Goal: Transaction & Acquisition: Obtain resource

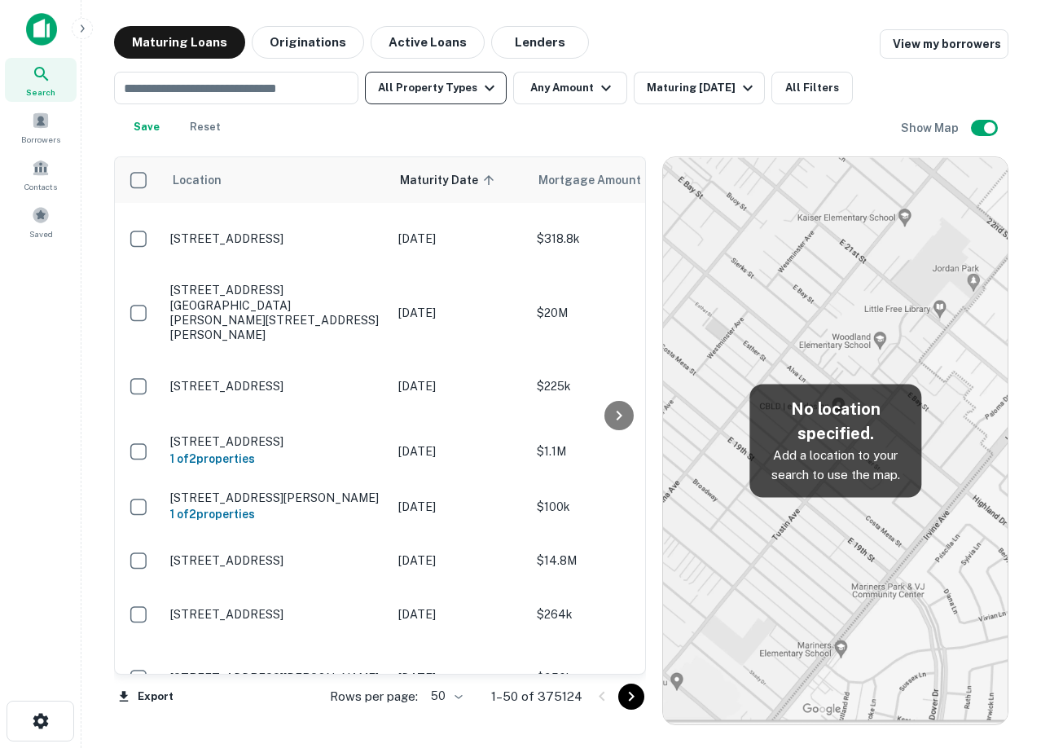
click at [424, 93] on button "All Property Types" at bounding box center [436, 88] width 142 height 33
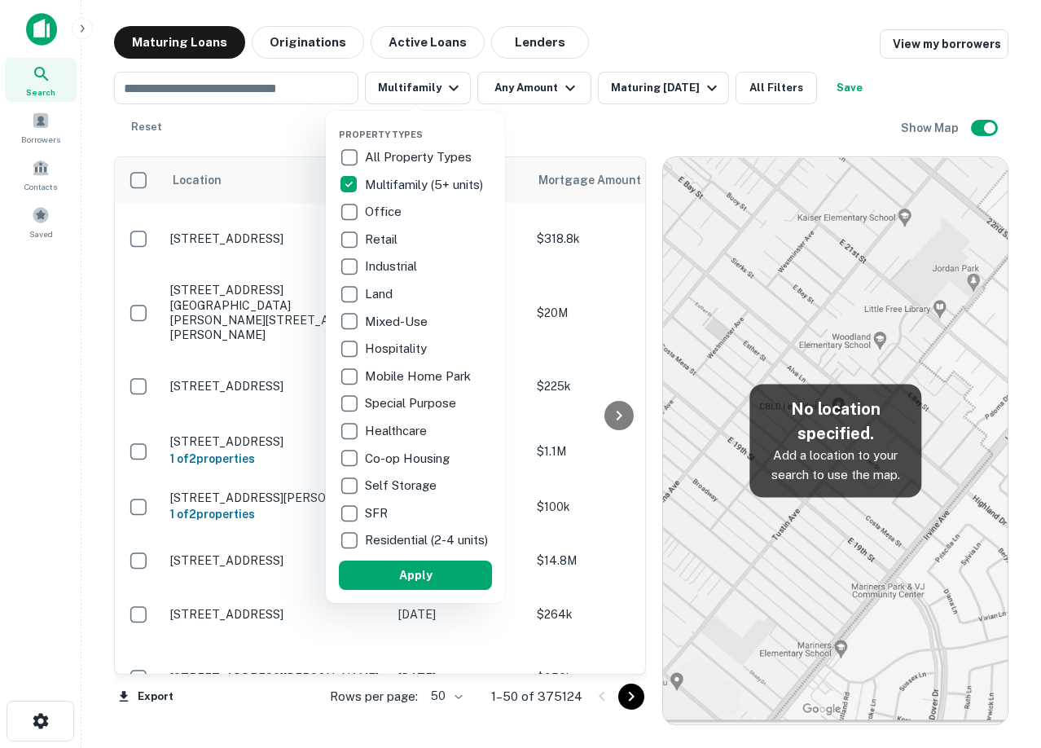
drag, startPoint x: 534, startPoint y: 109, endPoint x: 534, endPoint y: 95, distance: 13.9
click at [534, 109] on div at bounding box center [520, 374] width 1041 height 748
click at [534, 95] on div at bounding box center [520, 374] width 1041 height 748
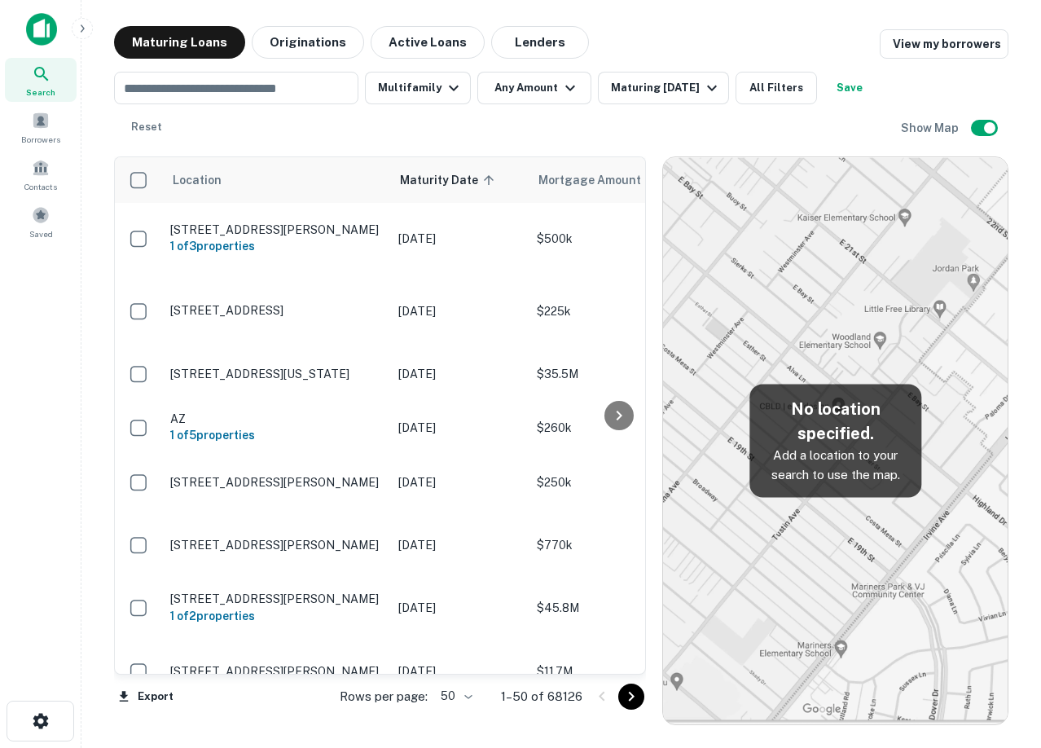
click at [520, 90] on div at bounding box center [520, 374] width 1041 height 748
click at [538, 102] on button "Any Amount" at bounding box center [534, 88] width 114 height 33
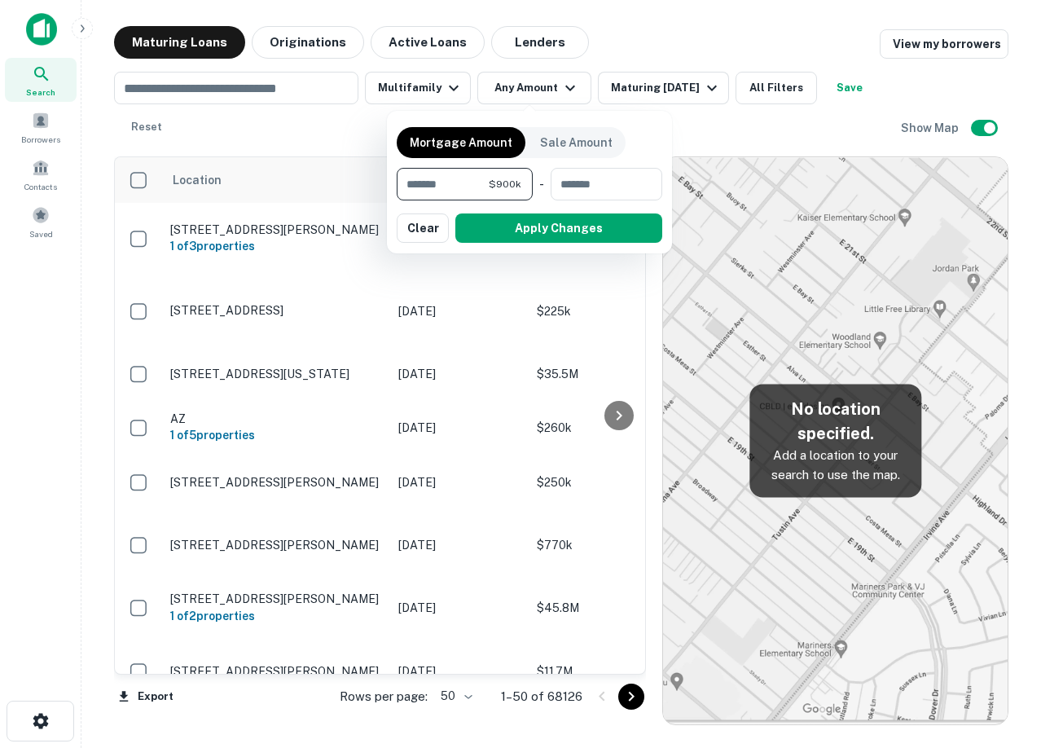
type input "******"
type input "********"
drag, startPoint x: 648, startPoint y: 139, endPoint x: 654, endPoint y: 156, distance: 17.5
click at [648, 142] on div "Mortgage Amount Sale Amount ****** $900k ​ - ******** $25M ​ Apply Changes Clear" at bounding box center [530, 182] width 266 height 123
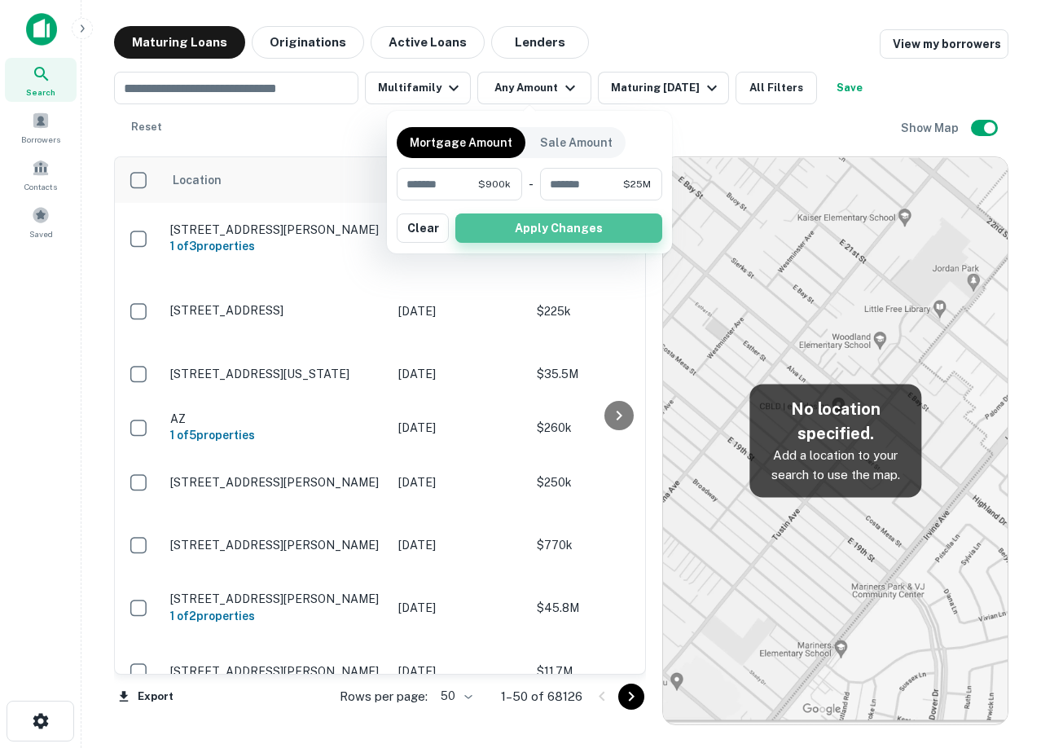
click at [596, 221] on button "Apply Changes" at bounding box center [558, 227] width 207 height 29
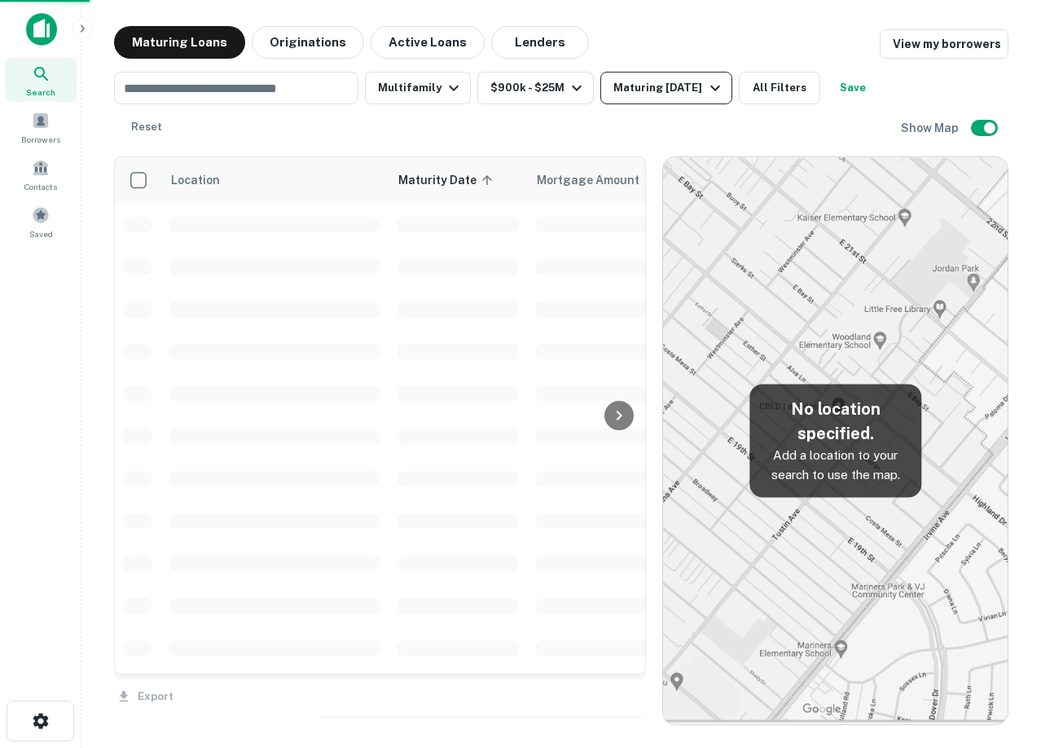
click at [678, 95] on div "Maturing [DATE]" at bounding box center [668, 88] width 111 height 20
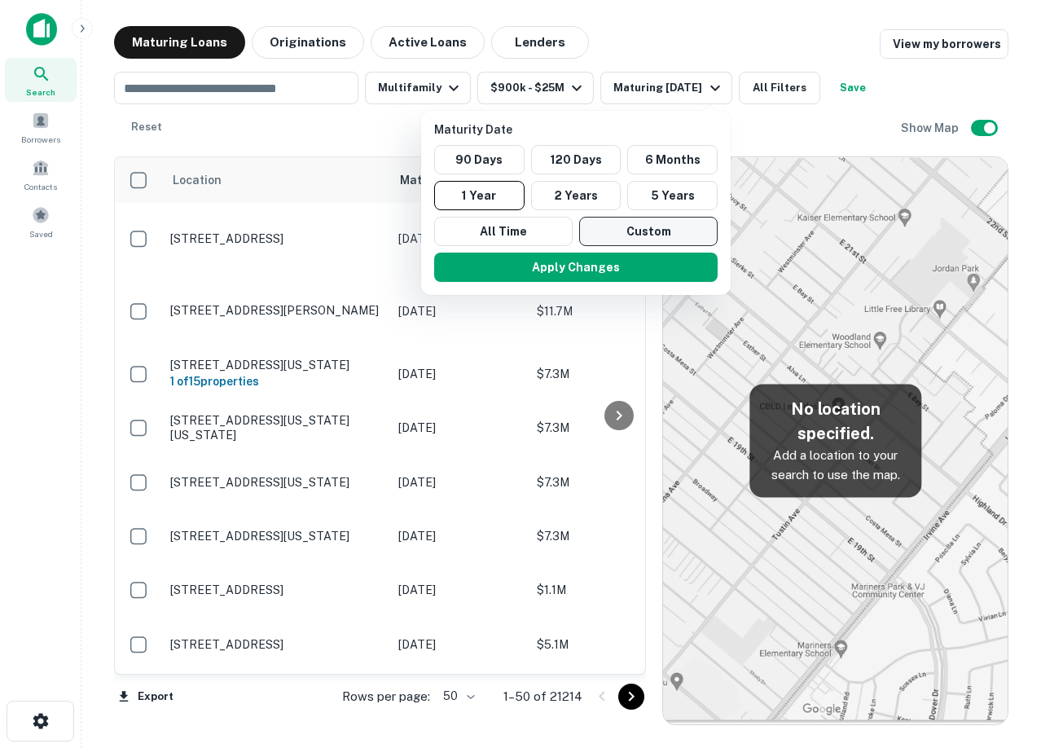
click at [622, 228] on button "Custom" at bounding box center [648, 231] width 138 height 29
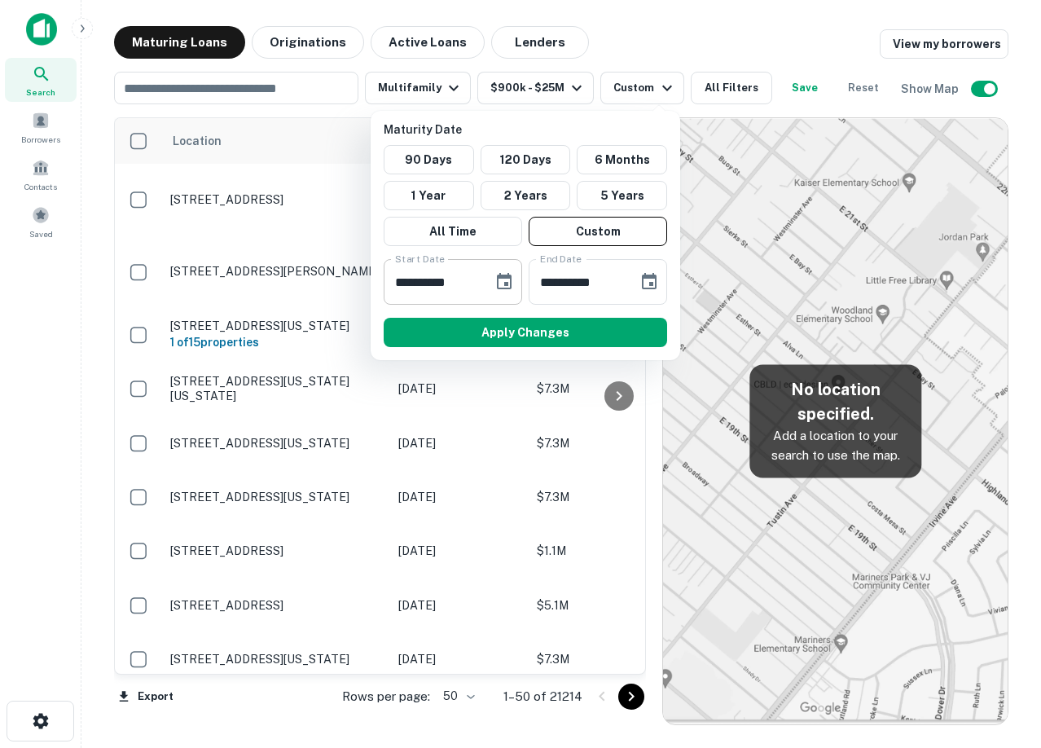
click at [512, 285] on icon "Choose date, selected date is Mar 9, 2025" at bounding box center [505, 282] width 20 height 20
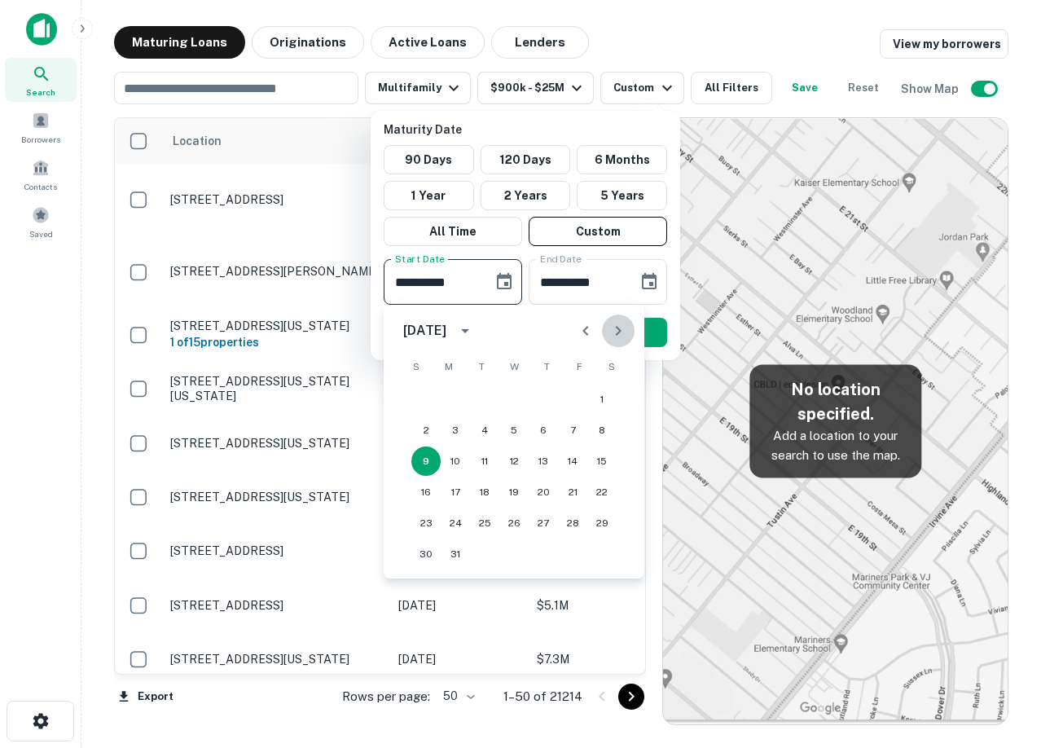
click at [623, 332] on icon "Next month" at bounding box center [619, 331] width 20 height 20
click at [451, 333] on div "[DATE]" at bounding box center [427, 331] width 48 height 20
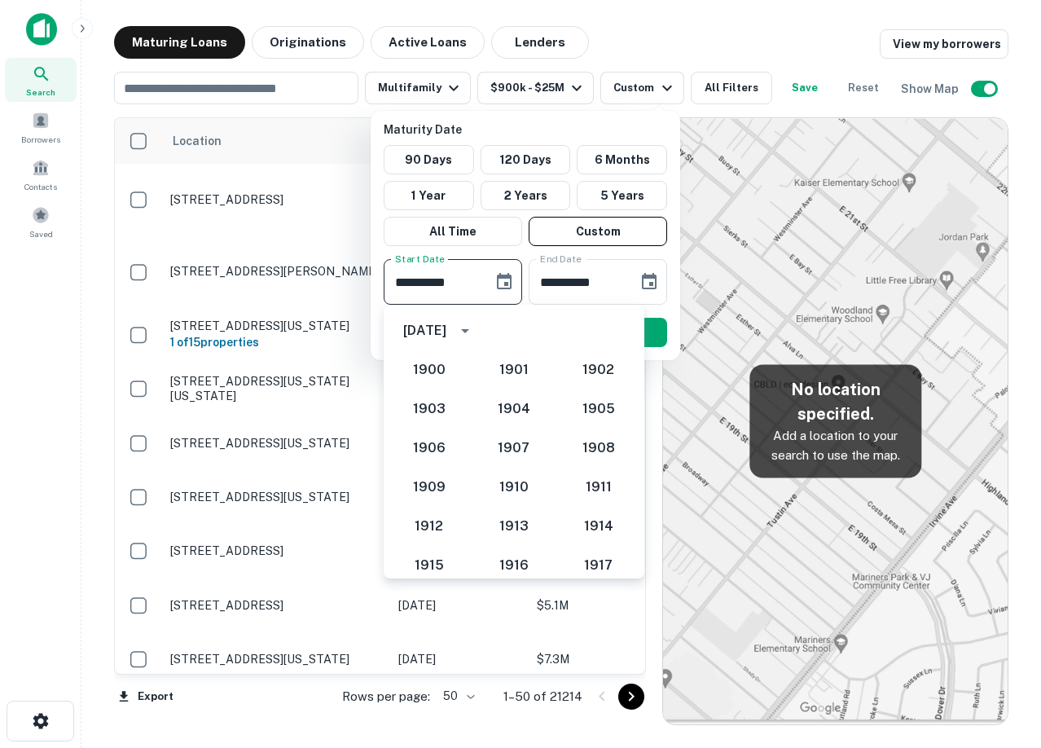
scroll to position [1509, 0]
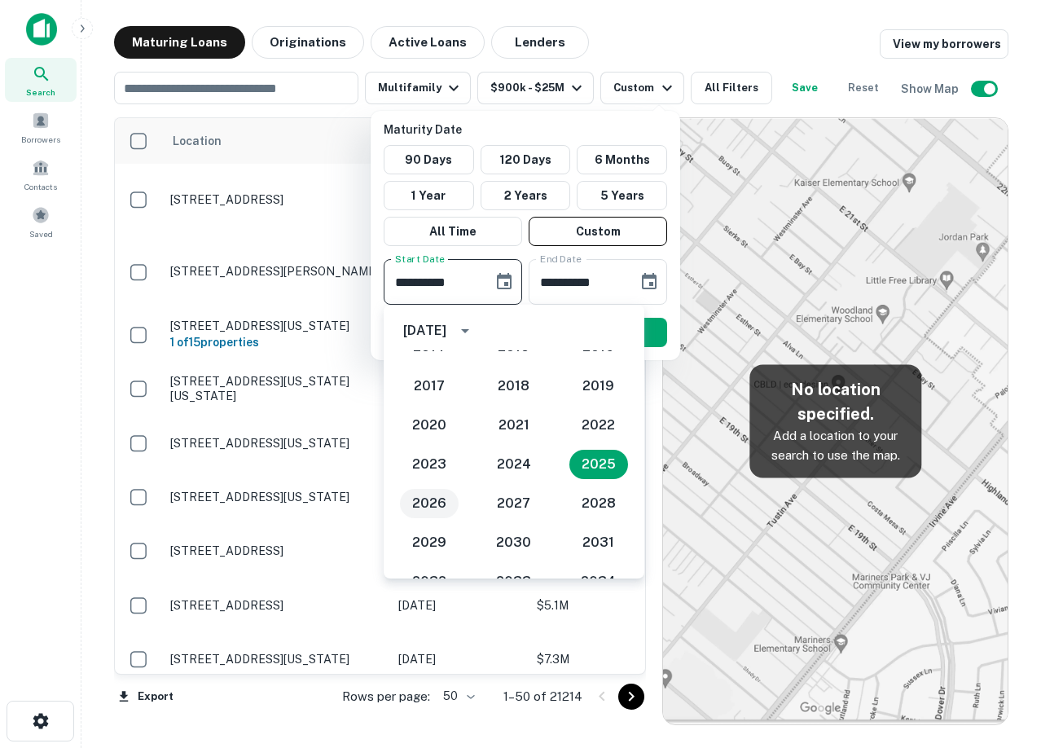
click at [446, 498] on button "2026" at bounding box center [429, 503] width 59 height 29
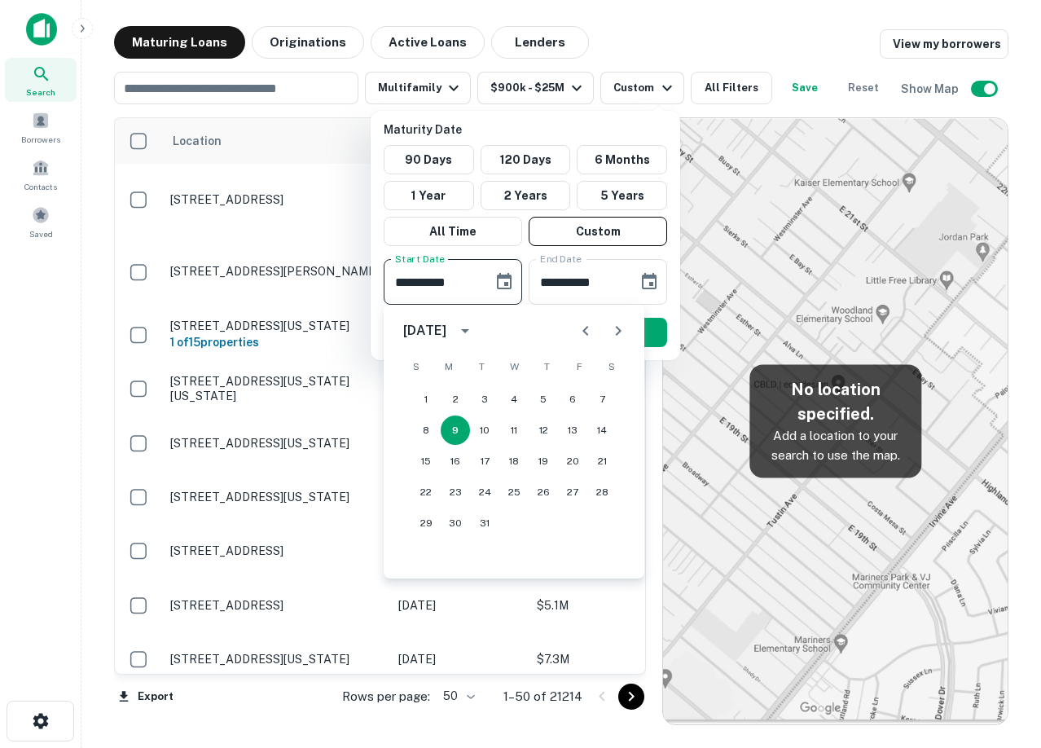
click at [580, 336] on icon "Previous month" at bounding box center [586, 331] width 20 height 20
click at [543, 403] on button "1" at bounding box center [543, 399] width 29 height 29
type input "**********"
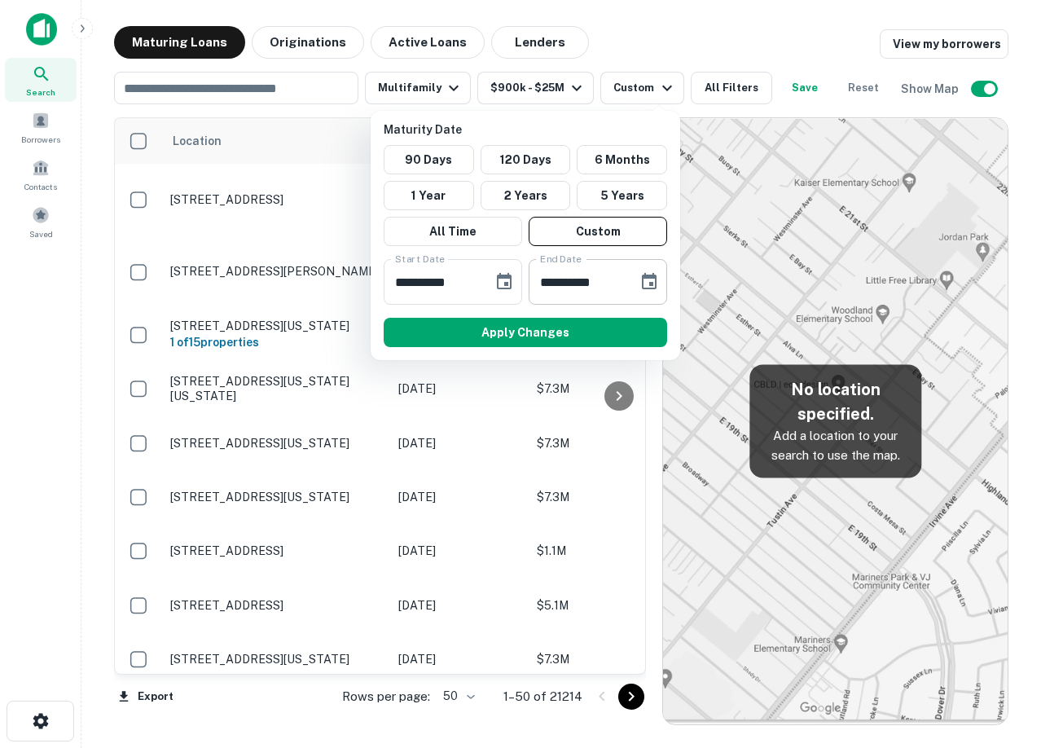
click at [569, 284] on input "**********" at bounding box center [578, 282] width 98 height 46
click at [617, 280] on input "**********" at bounding box center [578, 282] width 98 height 46
click at [653, 271] on button "Choose date, selected date is Sep 5, 2025" at bounding box center [649, 282] width 33 height 33
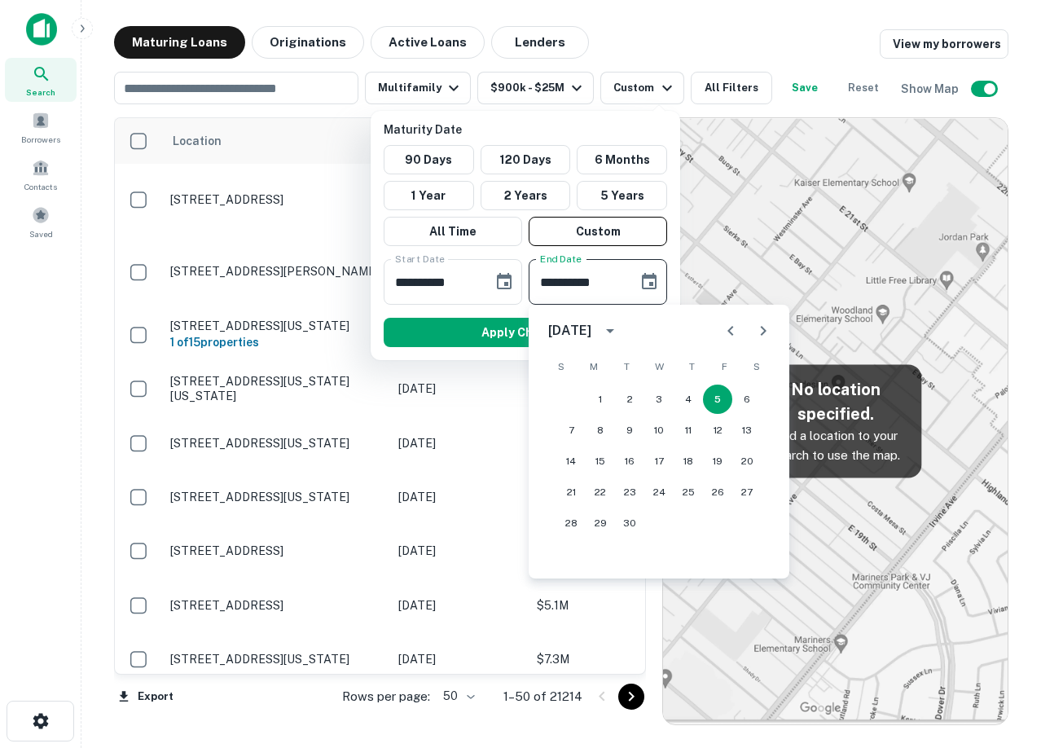
click at [620, 330] on icon "calendar view is open, switch to year view" at bounding box center [610, 331] width 20 height 20
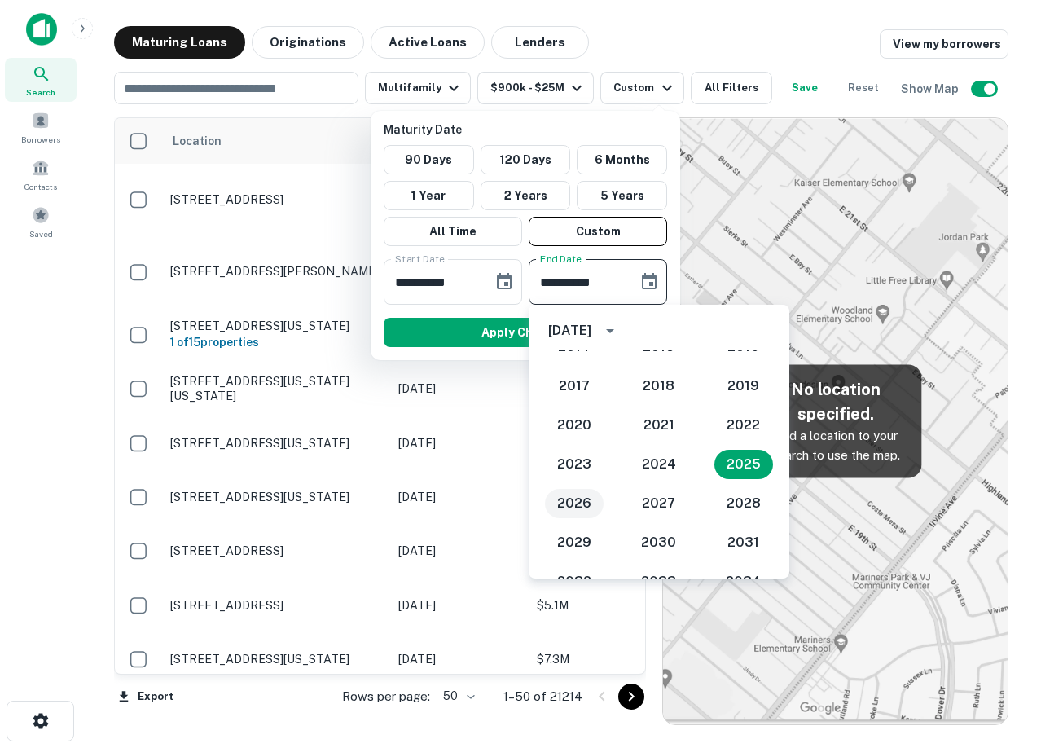
click at [565, 508] on button "2026" at bounding box center [574, 503] width 59 height 29
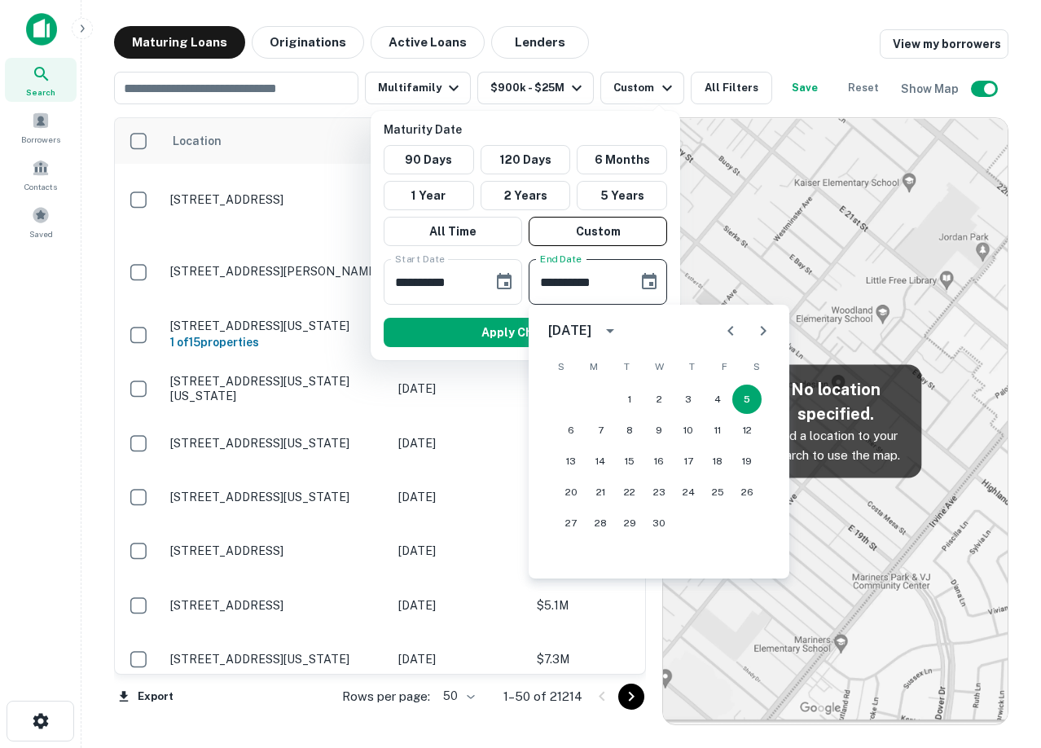
click at [762, 332] on icon "Next month" at bounding box center [764, 331] width 20 height 20
click at [691, 510] on button "31" at bounding box center [688, 522] width 29 height 29
type input "**********"
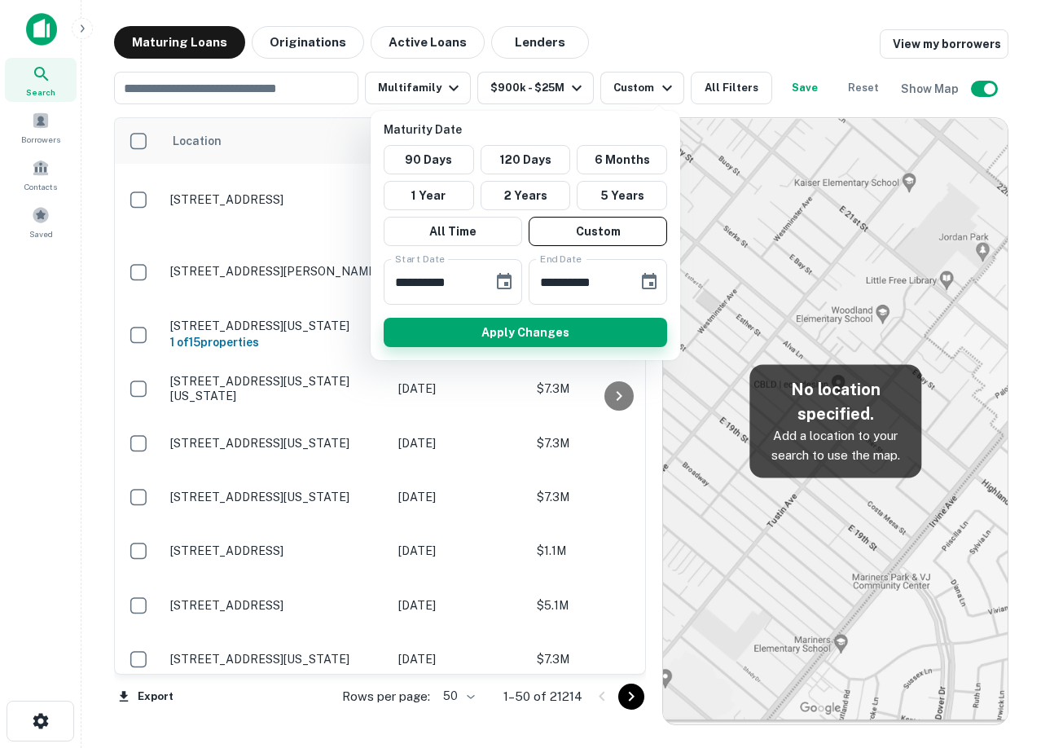
click at [618, 332] on button "Apply Changes" at bounding box center [526, 332] width 284 height 29
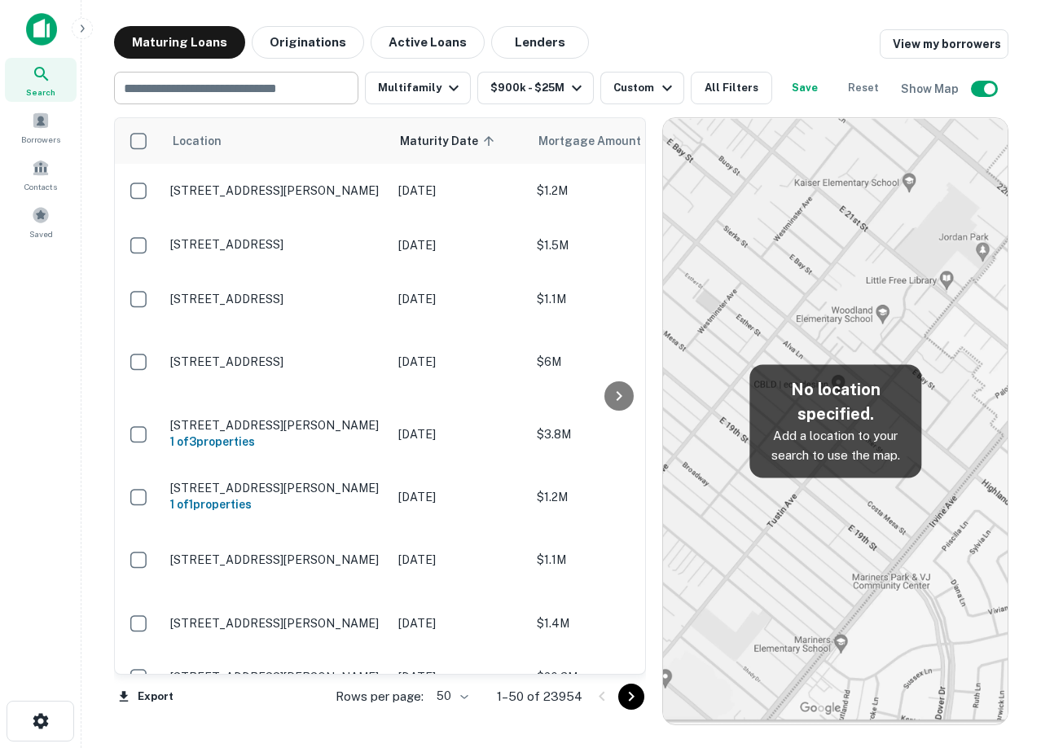
click at [278, 87] on input "text" at bounding box center [235, 88] width 232 height 23
type input "******"
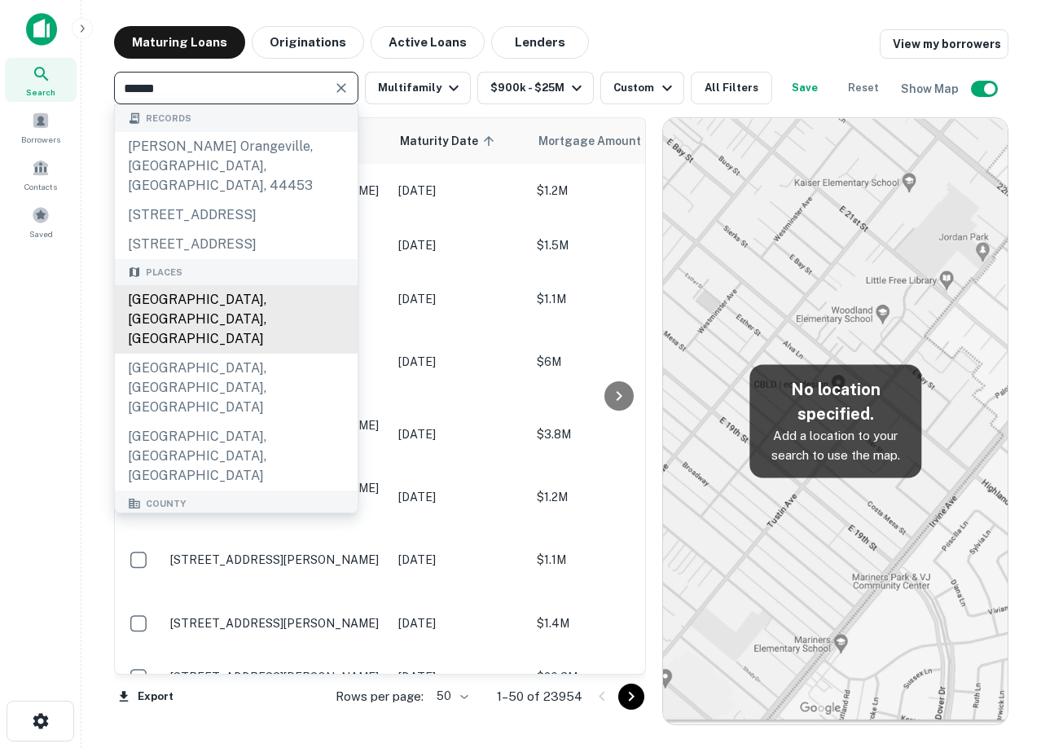
click at [257, 326] on div "[GEOGRAPHIC_DATA], [GEOGRAPHIC_DATA], [GEOGRAPHIC_DATA]" at bounding box center [236, 319] width 243 height 68
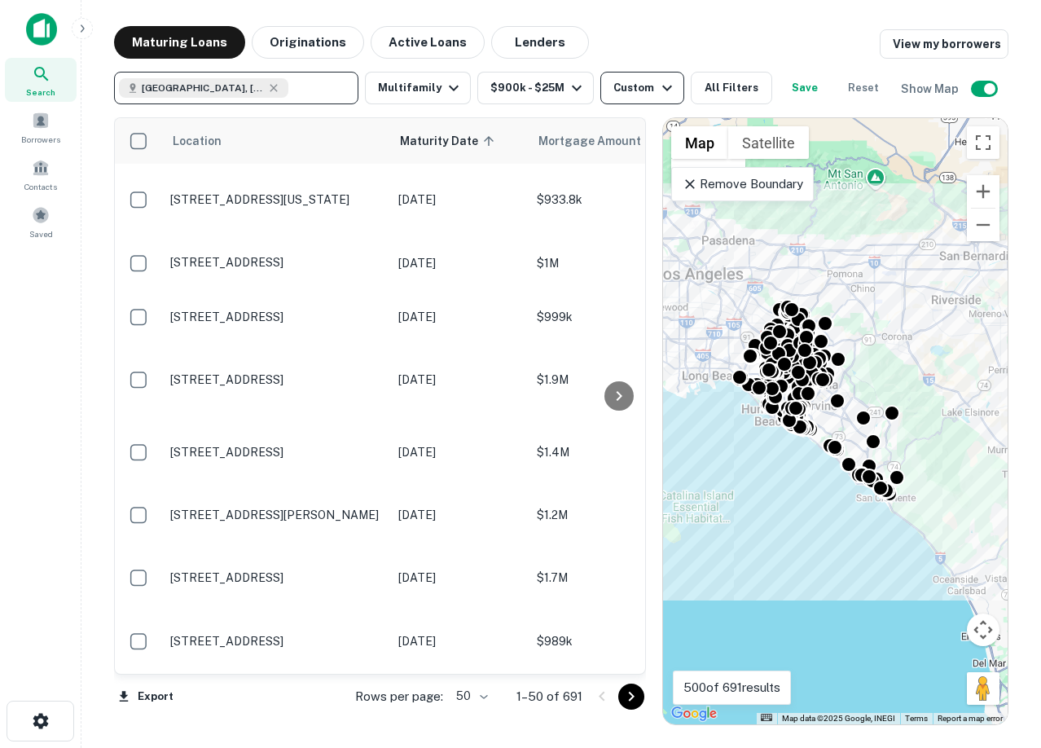
click at [668, 96] on button "Custom" at bounding box center [641, 88] width 83 height 33
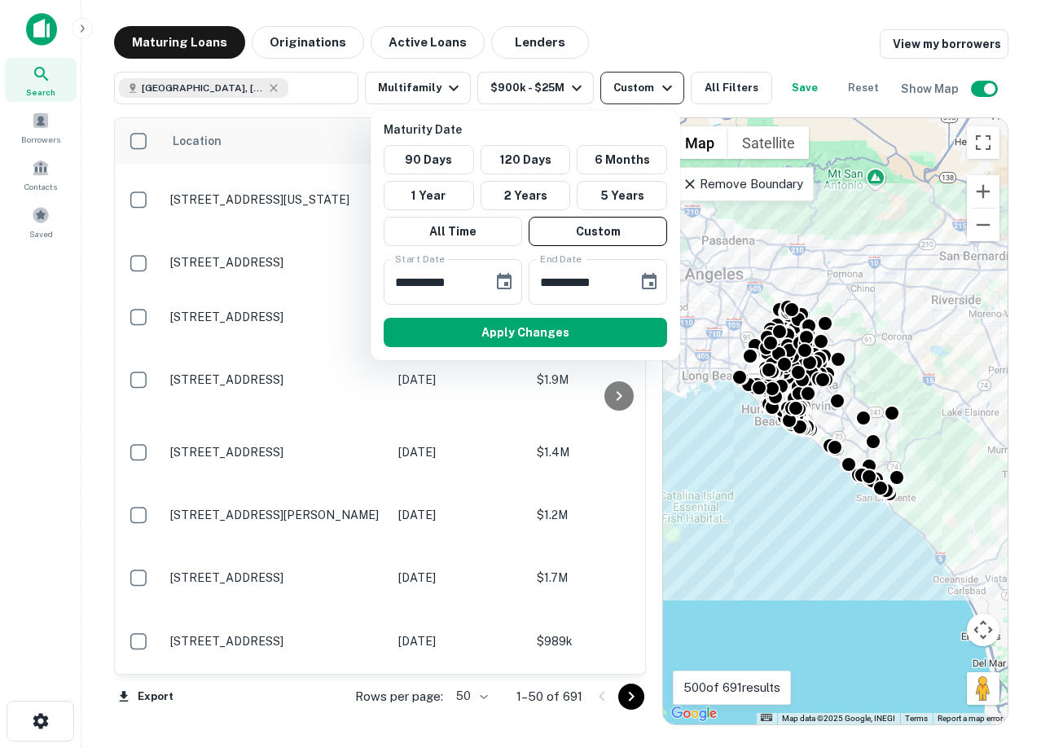
click at [668, 96] on div at bounding box center [520, 374] width 1041 height 748
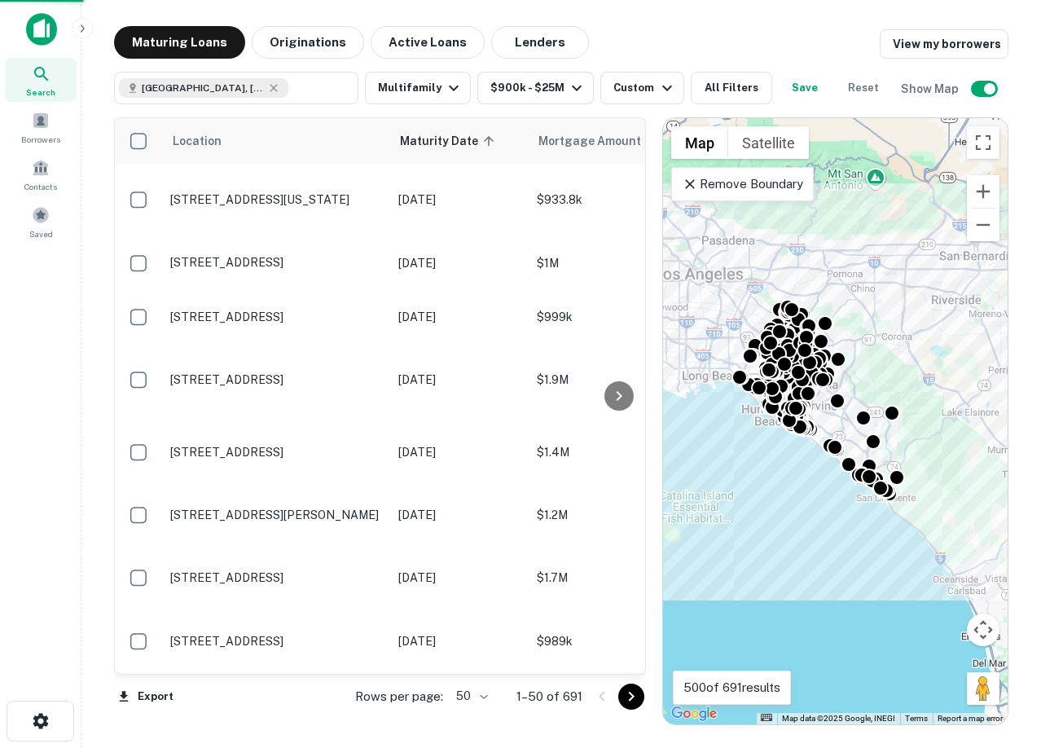
click at [661, 95] on div "**********" at bounding box center [520, 374] width 1041 height 748
click at [728, 93] on button "All Filters" at bounding box center [731, 88] width 81 height 33
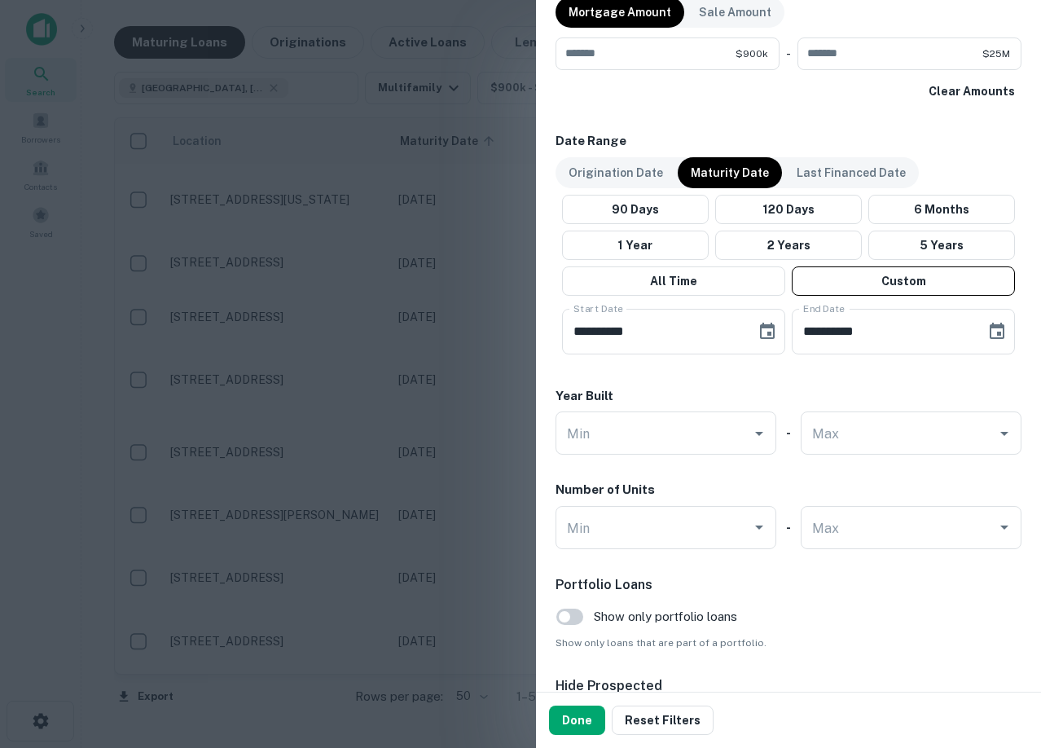
scroll to position [896, 0]
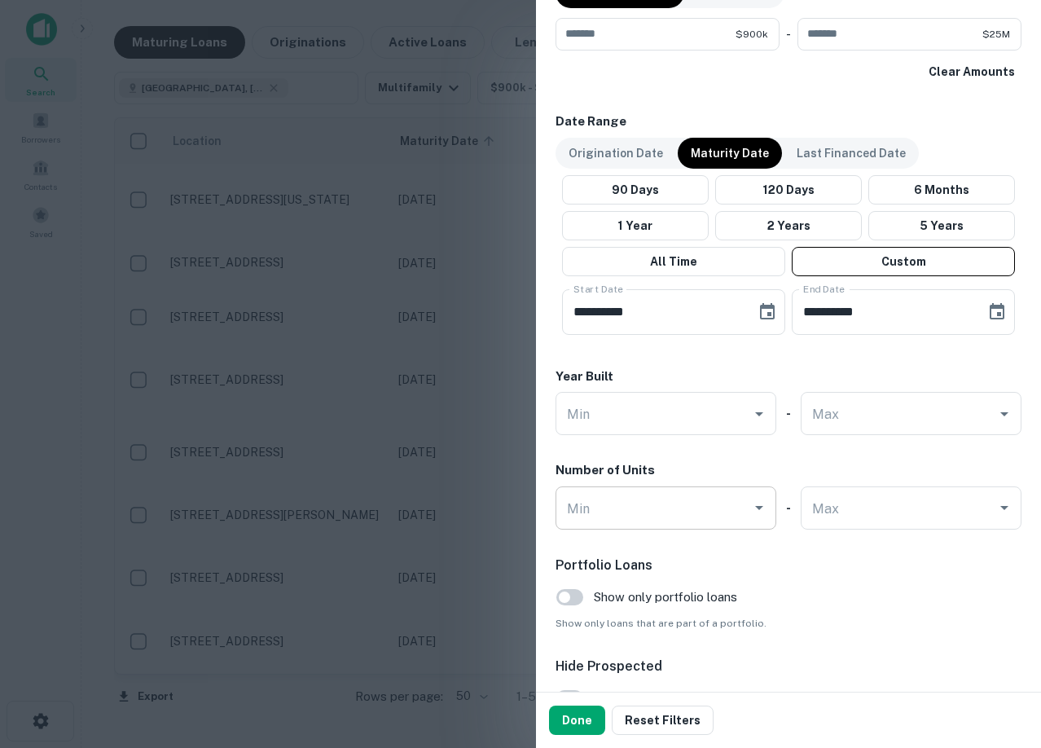
click at [696, 506] on input "Min" at bounding box center [654, 508] width 182 height 29
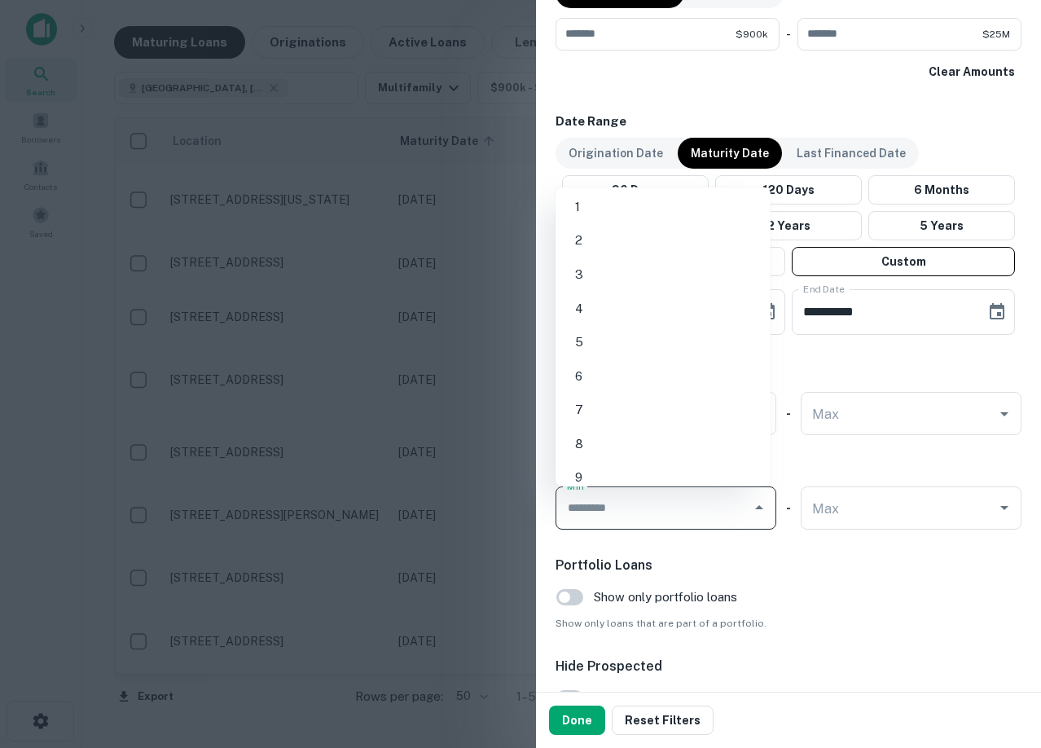
click at [605, 349] on li "5" at bounding box center [663, 342] width 202 height 29
type input "*"
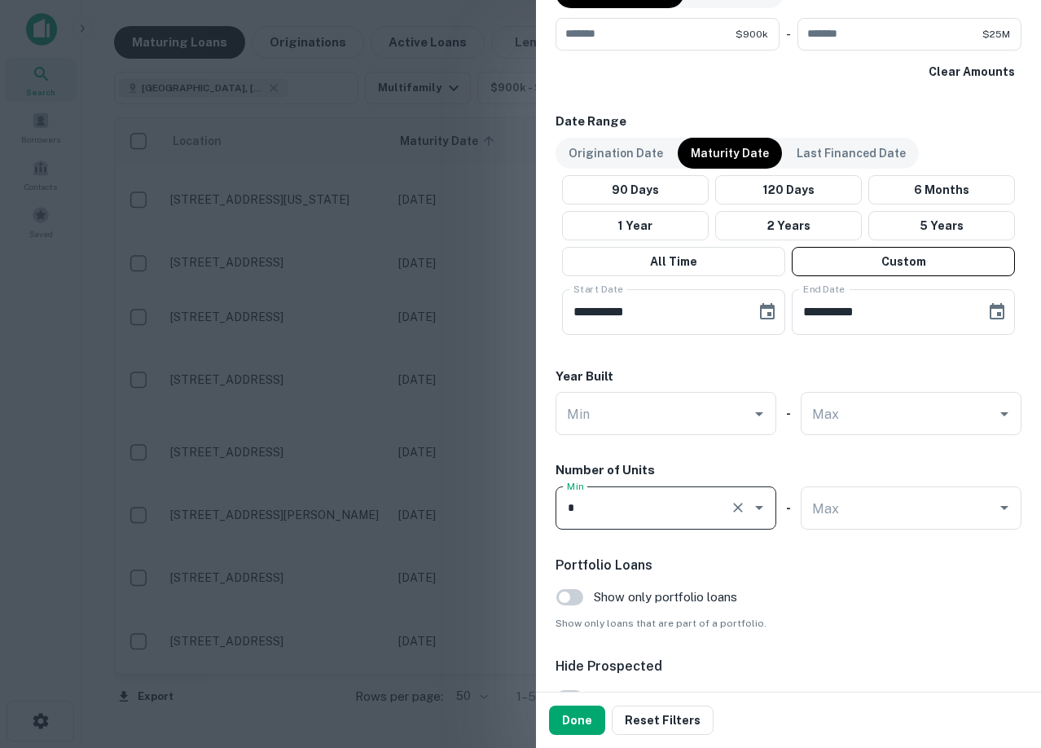
scroll to position [1014, 0]
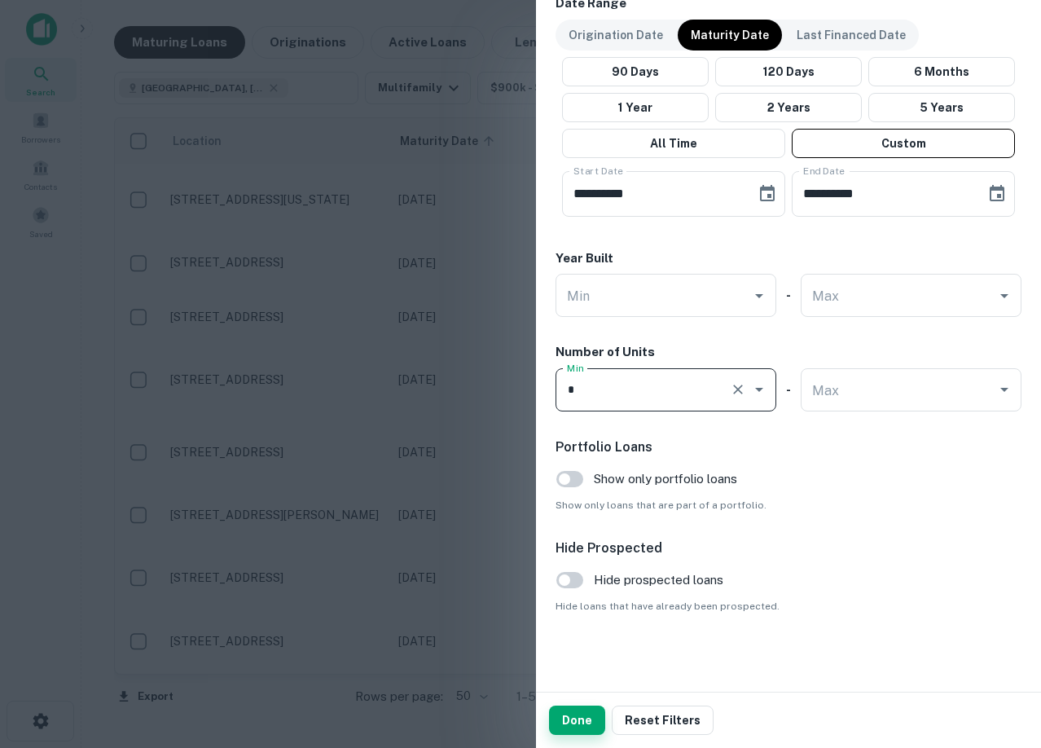
click at [563, 727] on button "Done" at bounding box center [577, 720] width 56 height 29
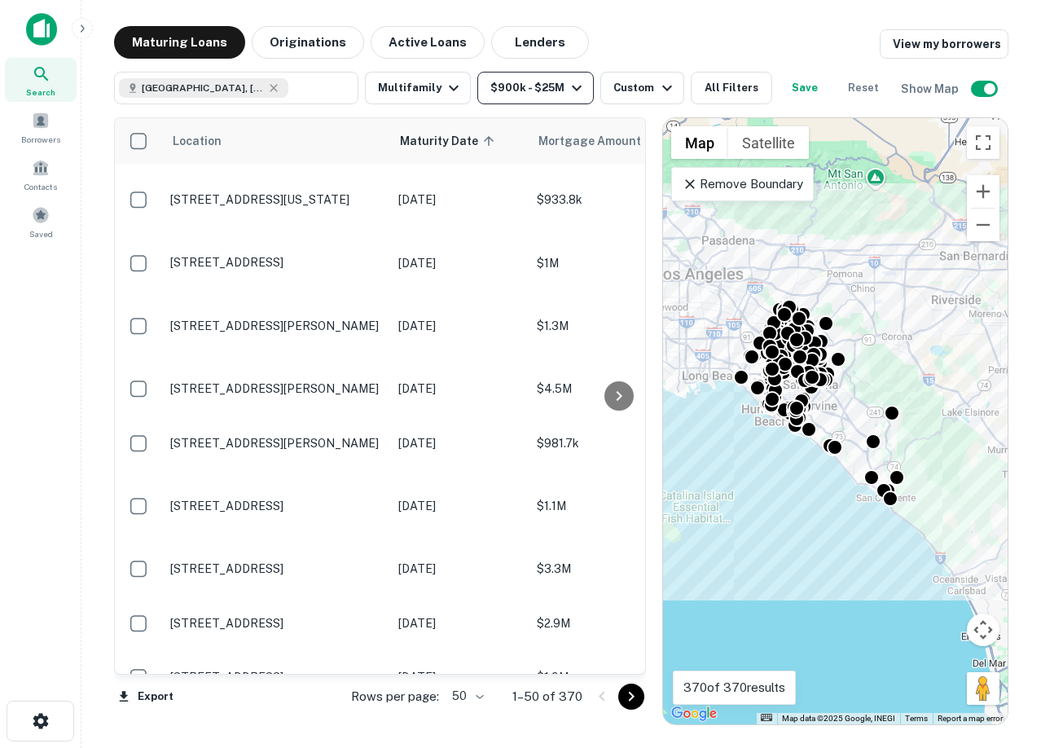
click at [549, 85] on button "$900k - $25M" at bounding box center [535, 88] width 116 height 33
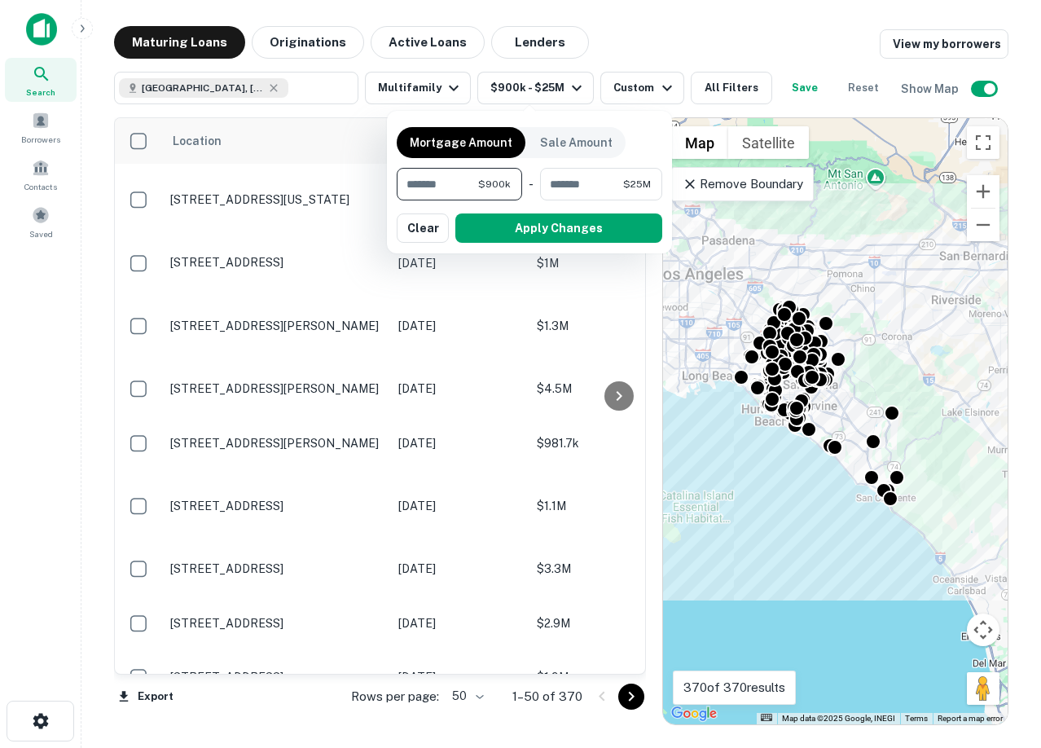
drag, startPoint x: 454, startPoint y: 182, endPoint x: 356, endPoint y: 176, distance: 97.9
click at [356, 176] on div "Mortgage Amount Sale Amount ****** $900k ​ - ******** $25M ​ Apply Changes Clear" at bounding box center [520, 374] width 1041 height 748
type input "*******"
click at [584, 224] on button "Apply Changes" at bounding box center [558, 227] width 207 height 29
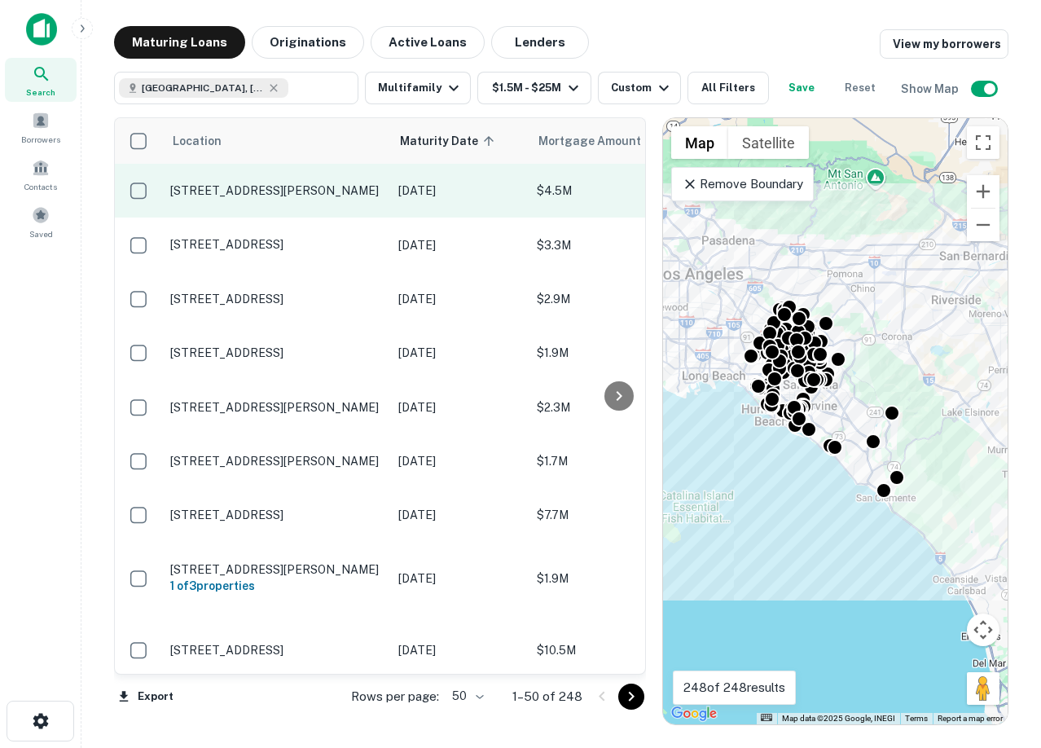
click at [261, 191] on p "[STREET_ADDRESS][PERSON_NAME]" at bounding box center [276, 190] width 212 height 15
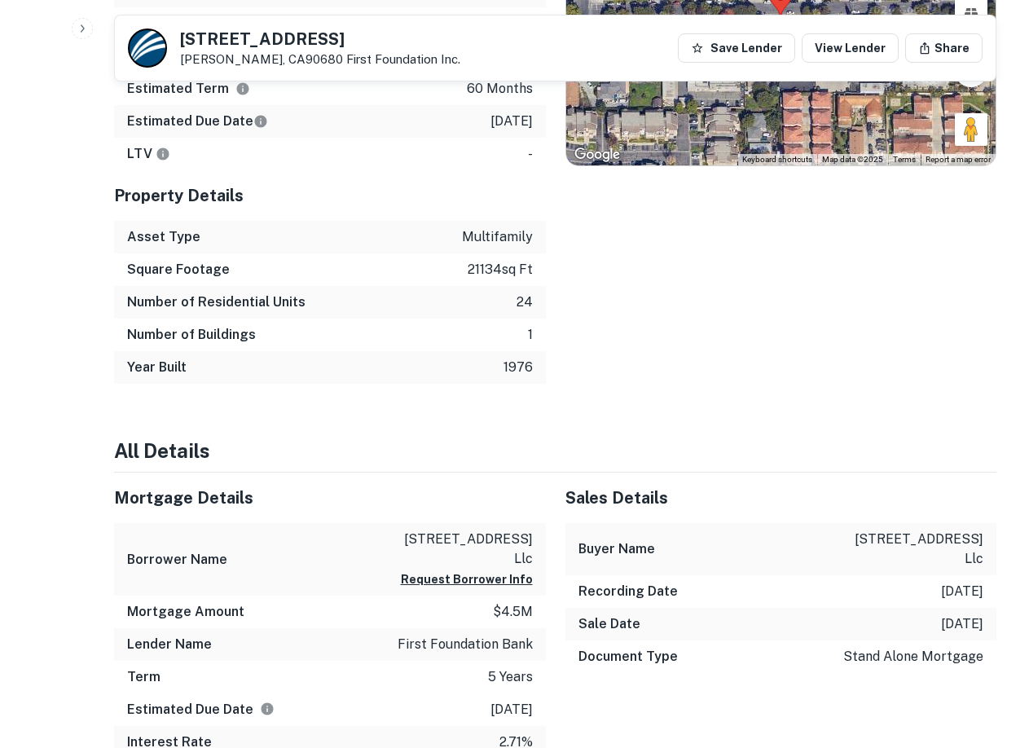
scroll to position [1141, 0]
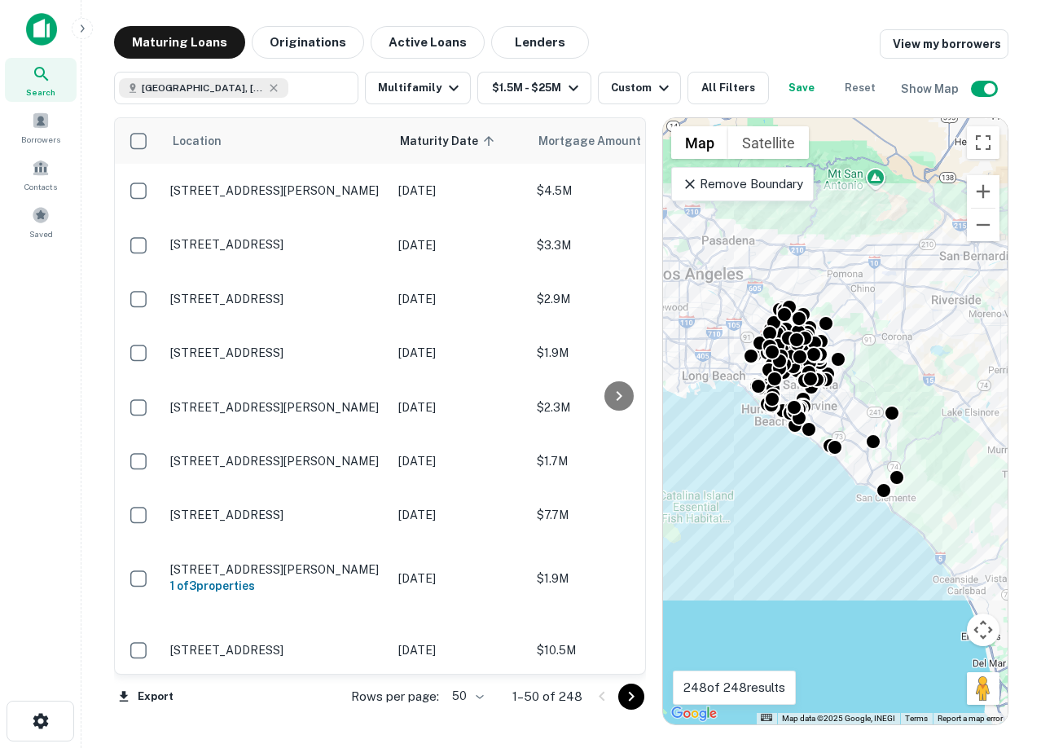
click at [484, 698] on body "Search Borrowers Contacts Saved Maturing Loans Originations Active Loans Lender…" at bounding box center [520, 374] width 1041 height 748
click at [486, 721] on li "100" at bounding box center [469, 713] width 47 height 29
click at [152, 699] on button "Export" at bounding box center [146, 696] width 64 height 24
click at [192, 710] on li "Export as Excel (.xlsx)" at bounding box center [206, 713] width 184 height 29
click at [636, 701] on icon "Go to next page" at bounding box center [632, 697] width 20 height 20
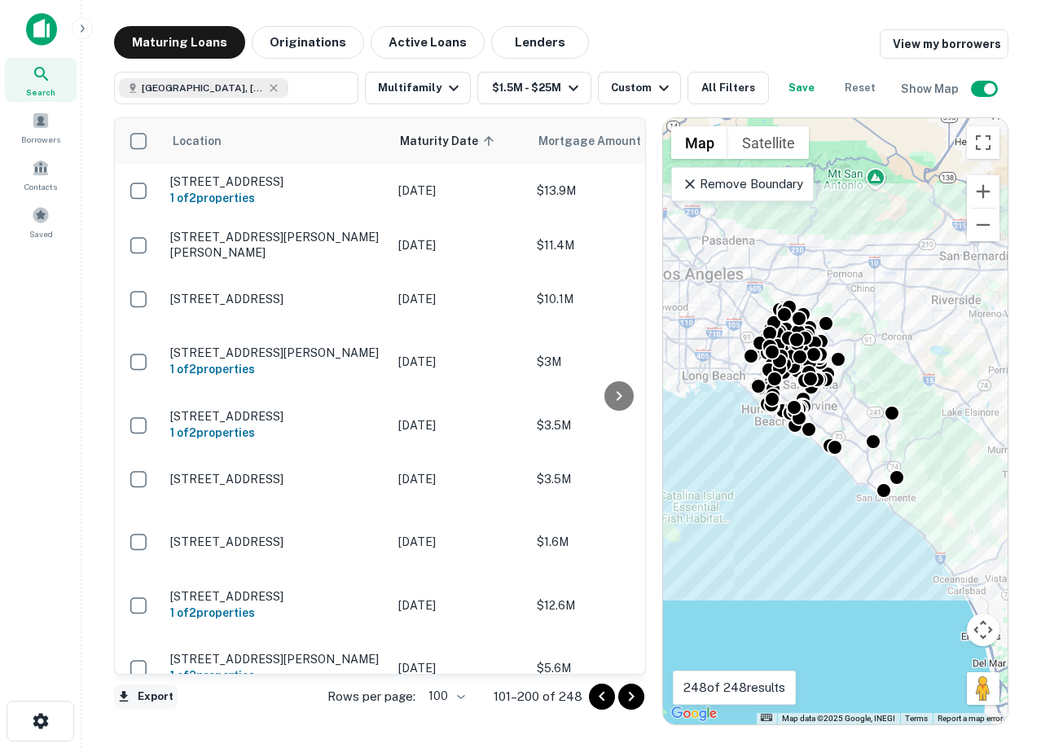
click at [137, 692] on button "Export" at bounding box center [146, 696] width 64 height 24
click at [196, 718] on li "Export as Excel (.xlsx)" at bounding box center [206, 713] width 184 height 29
click at [654, 87] on icon "button" at bounding box center [664, 88] width 20 height 20
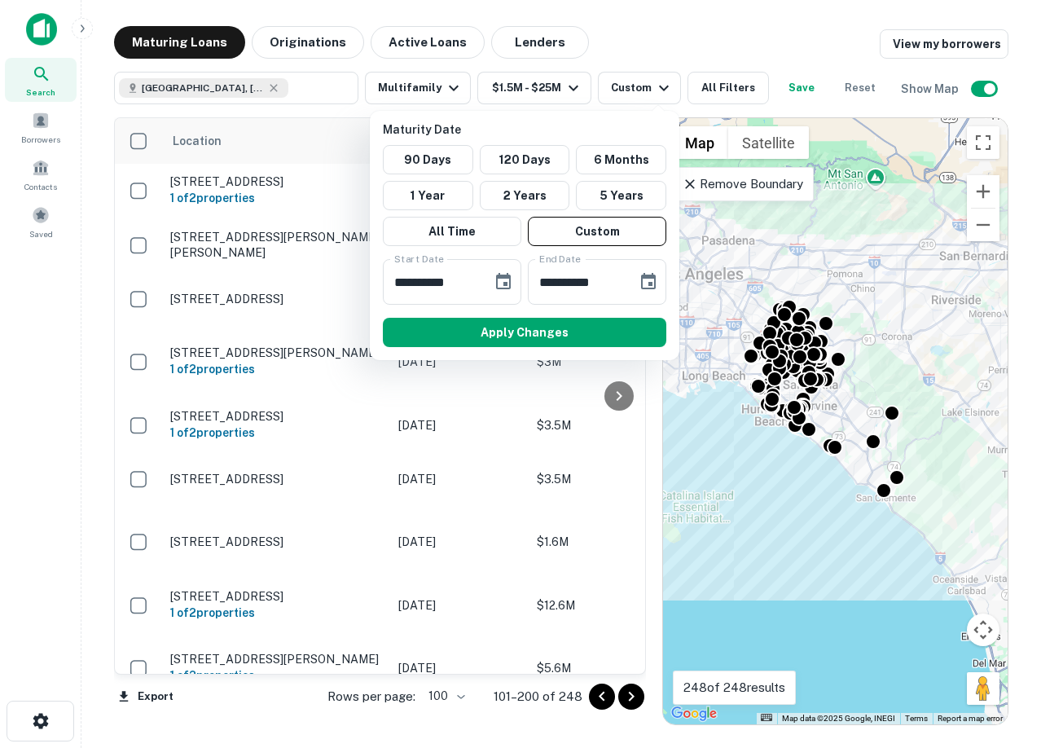
click at [658, 46] on div at bounding box center [520, 374] width 1041 height 748
